Goal: Check status: Check status

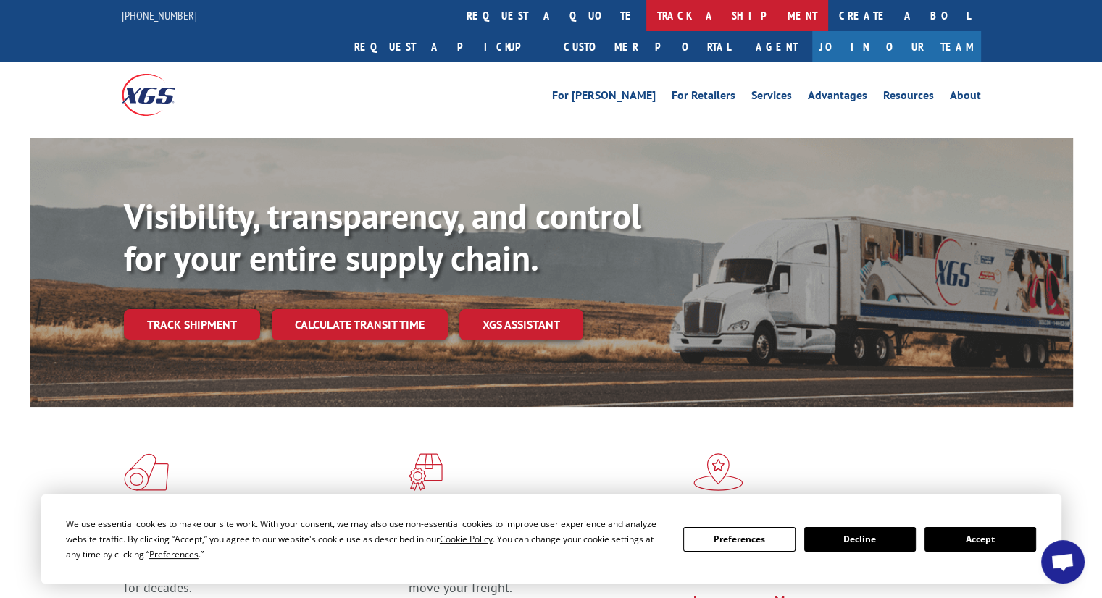
click at [646, 15] on link "track a shipment" at bounding box center [737, 15] width 182 height 31
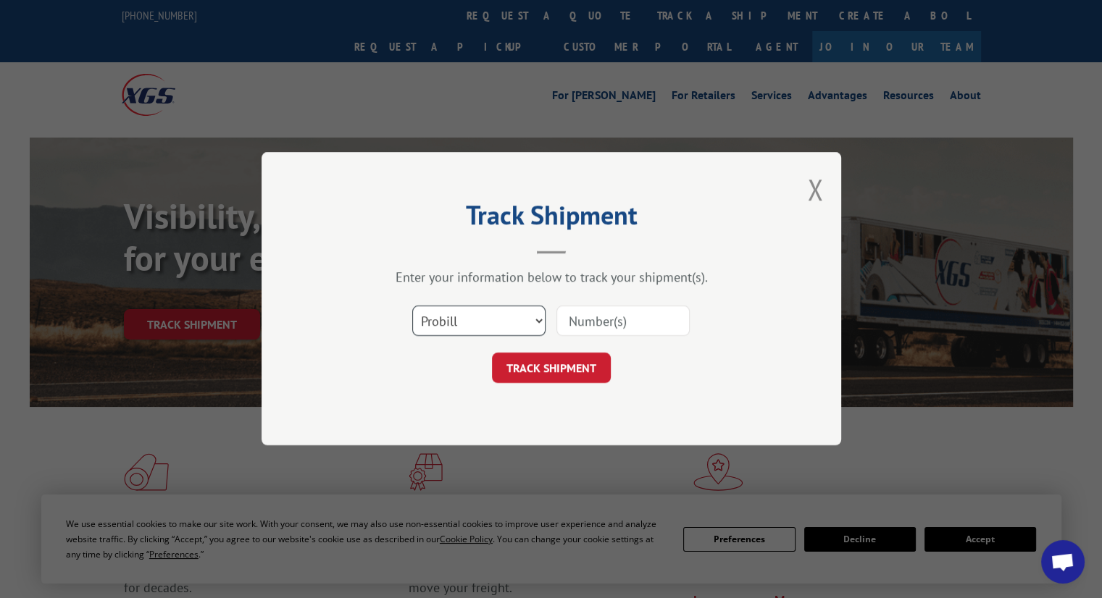
click at [538, 319] on select "Select category... Probill BOL PO" at bounding box center [478, 321] width 133 height 30
select select "bol"
click at [412, 306] on select "Select category... Probill BOL PO" at bounding box center [478, 321] width 133 height 30
click at [604, 321] on input at bounding box center [622, 321] width 133 height 30
paste input "253503"
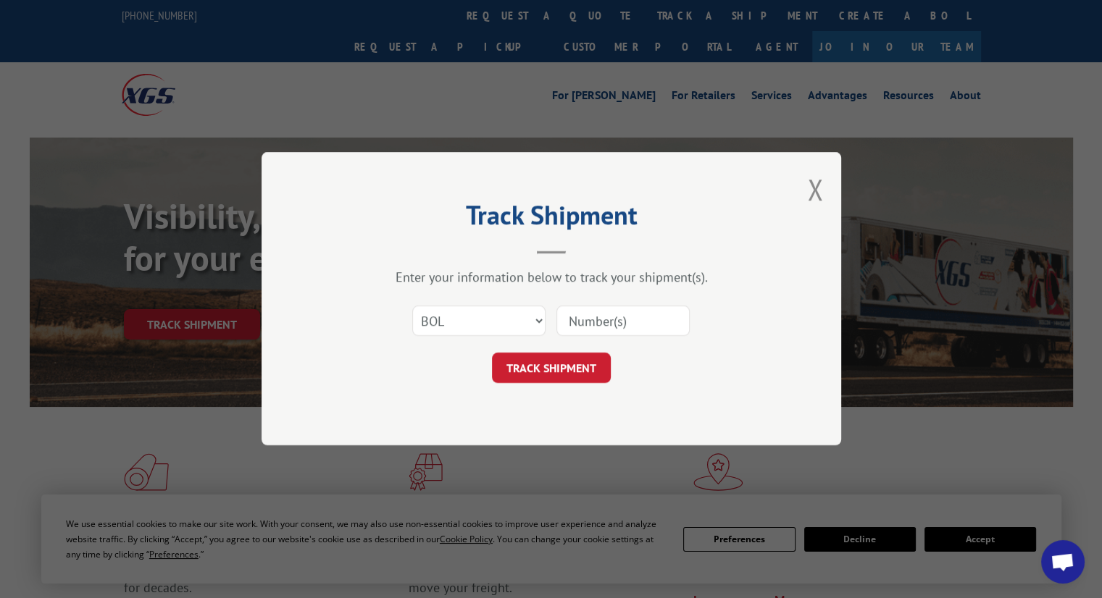
type input "253503"
click button "TRACK SHIPMENT" at bounding box center [551, 369] width 119 height 30
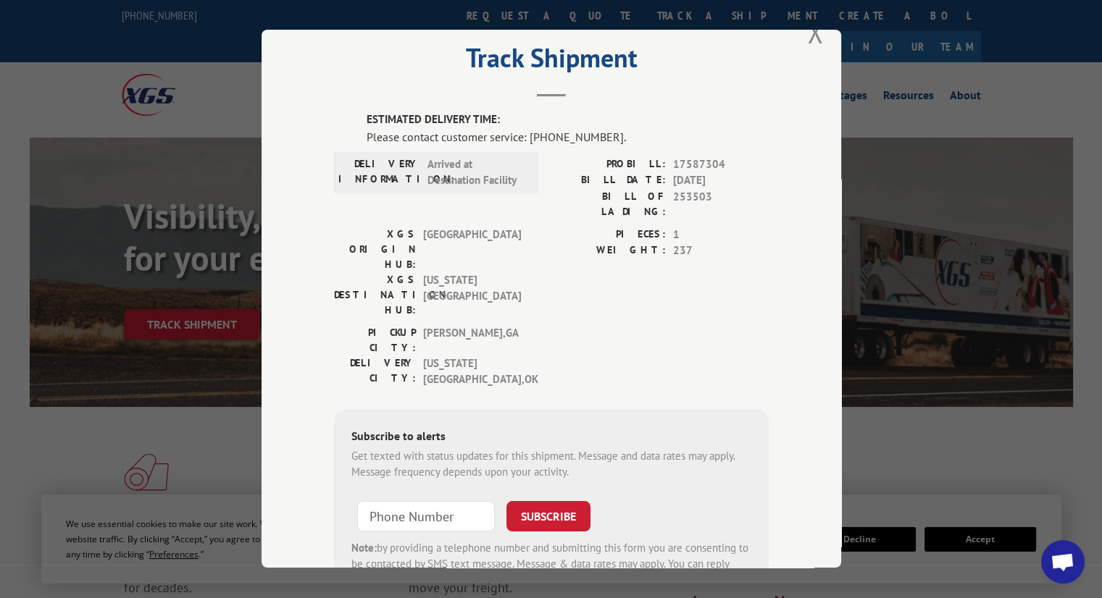
scroll to position [12, 0]
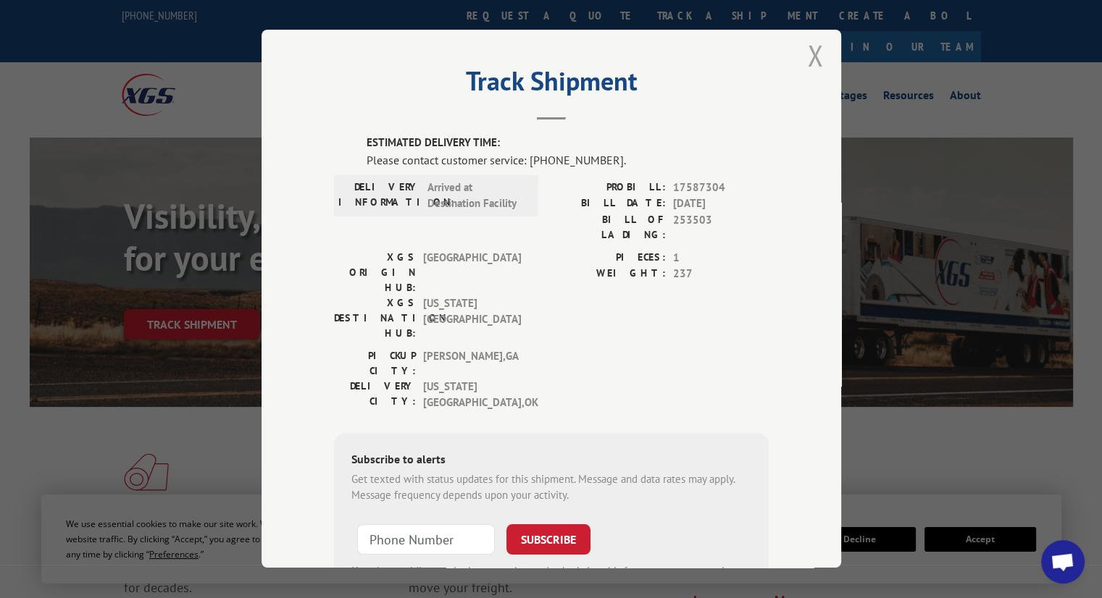
click at [811, 59] on button "Close modal" at bounding box center [815, 55] width 16 height 38
